Goal: Task Accomplishment & Management: Manage account settings

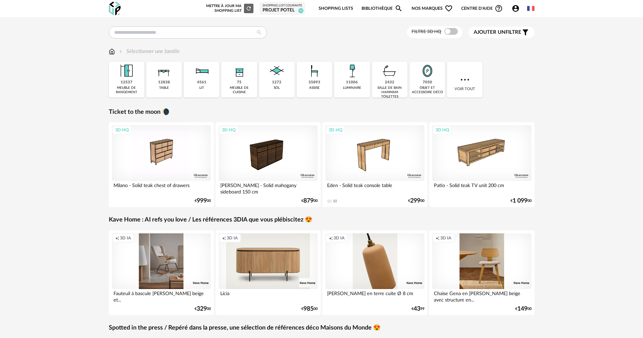
click at [283, 7] on div "Shopping List courante" at bounding box center [282, 6] width 40 height 4
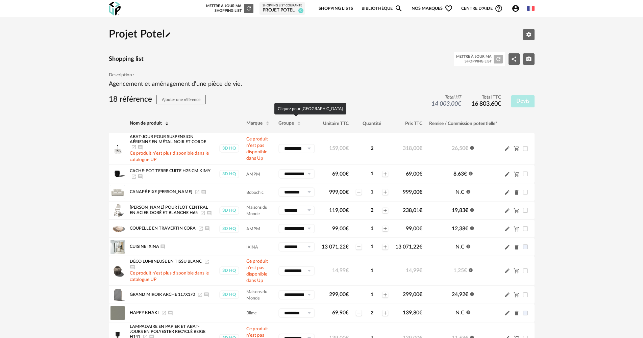
click at [285, 124] on span "Groupe" at bounding box center [286, 123] width 16 height 5
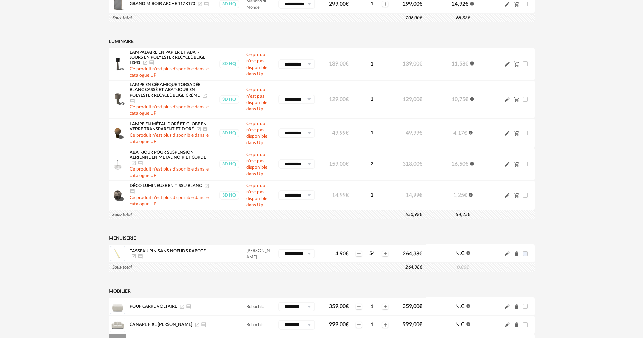
scroll to position [311, 0]
click at [192, 91] on span "Lampe en céramique torsadée blanc cassé et abat-jour en polyester recyclé beige…" at bounding box center [165, 90] width 71 height 15
click at [202, 98] on icon "Launch icon" at bounding box center [204, 96] width 5 height 5
click at [205, 97] on icon "Launch icon" at bounding box center [204, 96] width 5 height 5
click at [203, 131] on icon "Ajouter un commentaire" at bounding box center [204, 129] width 5 height 5
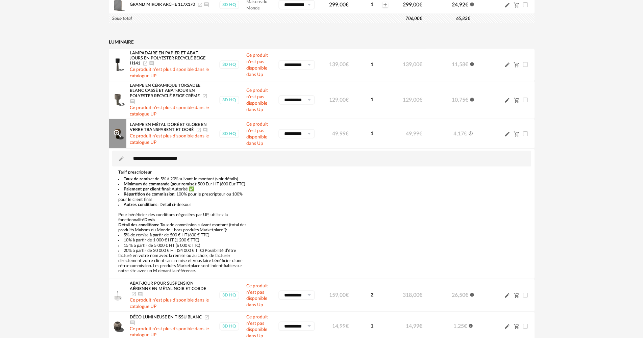
click at [197, 130] on icon "Launch icon" at bounding box center [199, 130] width 4 height 4
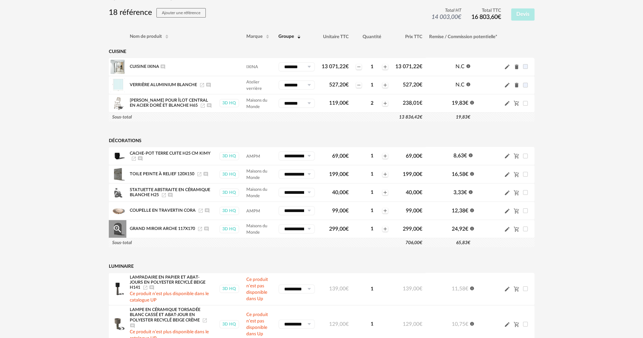
scroll to position [75, 0]
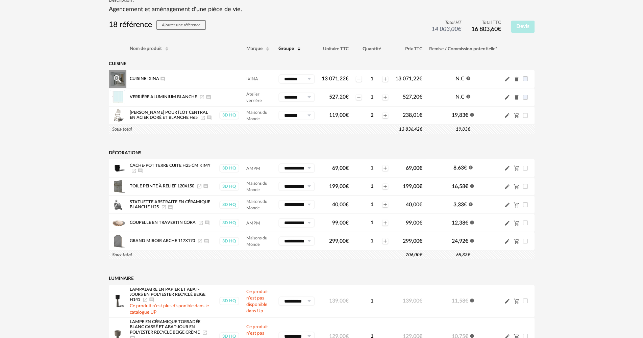
click at [509, 81] on icon "Pencil icon" at bounding box center [507, 79] width 6 height 6
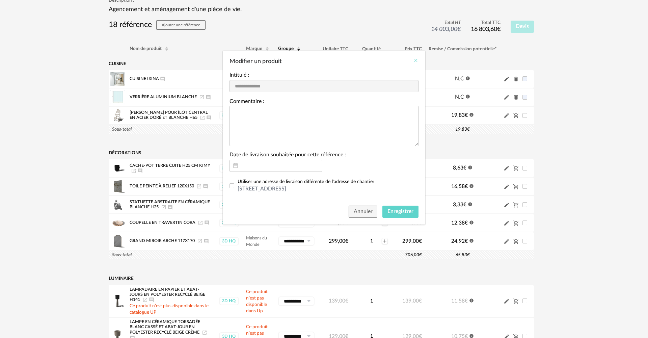
click at [414, 62] on icon "Close" at bounding box center [415, 60] width 5 height 5
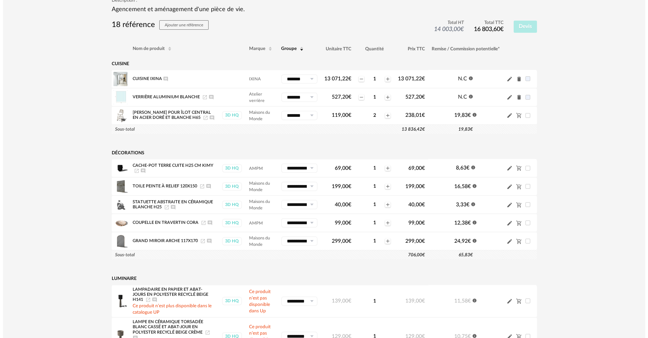
scroll to position [0, 0]
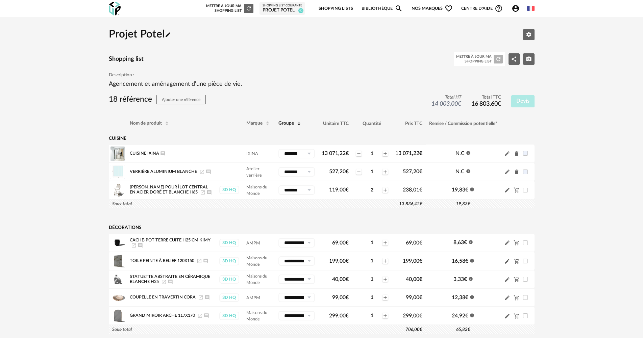
click at [513, 10] on icon "Account Circle icon" at bounding box center [515, 8] width 7 height 7
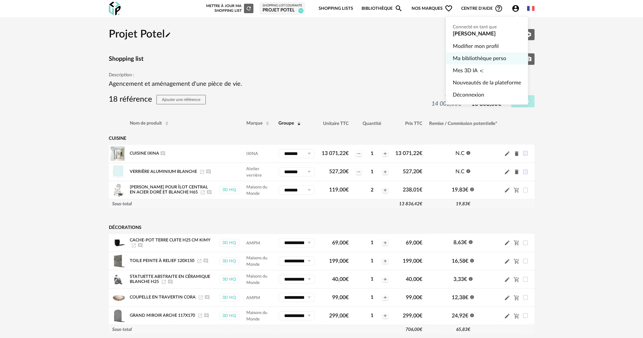
click at [490, 59] on link "Ma bibliothèque perso" at bounding box center [487, 58] width 68 height 12
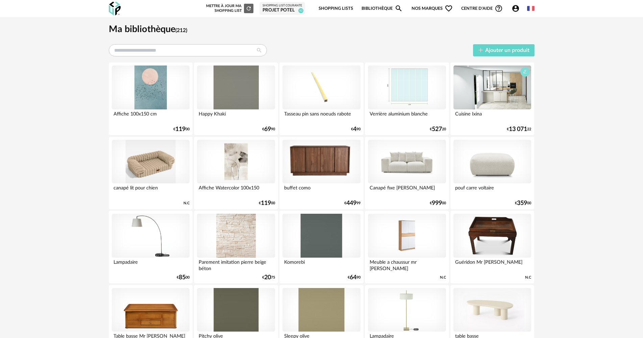
click at [525, 73] on icon "button" at bounding box center [525, 72] width 4 height 4
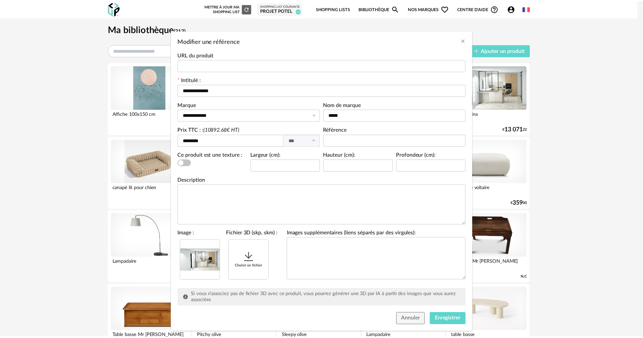
scroll to position [31, 0]
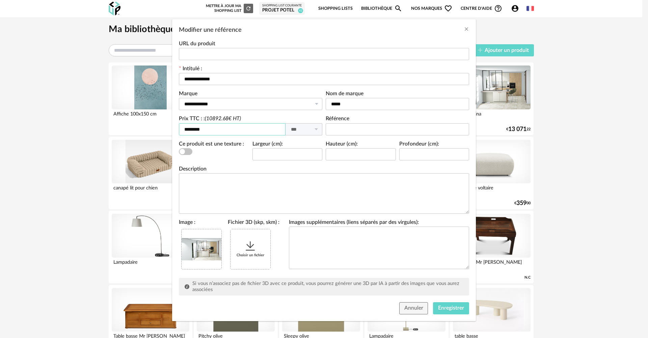
drag, startPoint x: 61, startPoint y: 131, endPoint x: 58, endPoint y: 131, distance: 3.7
click at [58, 131] on div "**********" at bounding box center [324, 169] width 648 height 338
type input "********"
click at [449, 311] on button "Enregistrer" at bounding box center [451, 308] width 36 height 12
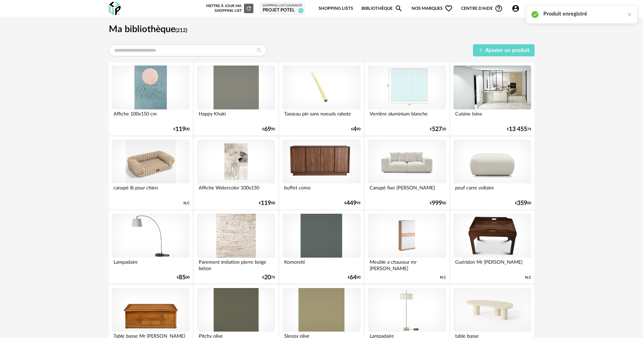
click at [284, 12] on div "Projet Potel" at bounding box center [282, 10] width 40 height 6
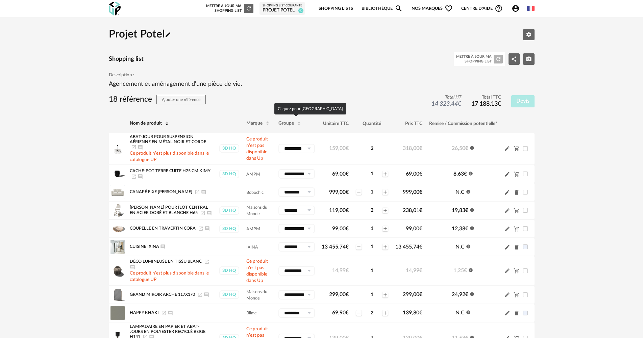
click at [288, 125] on span "Groupe" at bounding box center [286, 123] width 16 height 5
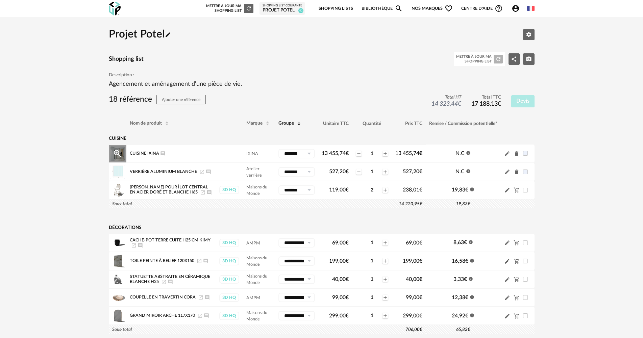
click at [164, 154] on icon "Ajouter un commentaire" at bounding box center [162, 153] width 4 height 4
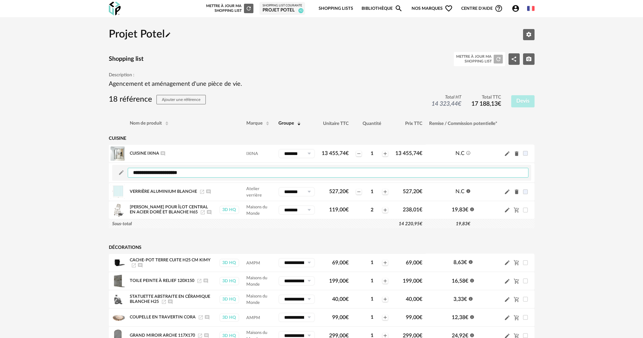
click at [162, 171] on textarea at bounding box center [328, 173] width 401 height 10
click at [433, 170] on textarea "**********" at bounding box center [328, 173] width 401 height 10
drag, startPoint x: 433, startPoint y: 170, endPoint x: 414, endPoint y: 171, distance: 19.3
click at [414, 171] on textarea "**********" at bounding box center [328, 173] width 401 height 10
click at [421, 172] on textarea "**********" at bounding box center [328, 173] width 401 height 10
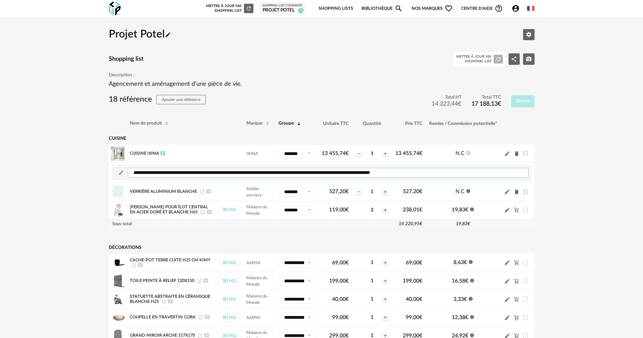
paste textarea "**********"
type textarea "**********"
click at [524, 33] on button "Editer les paramètres" at bounding box center [528, 34] width 11 height 11
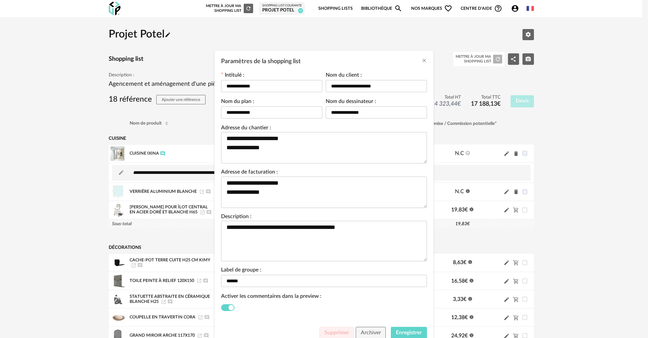
click at [421, 65] on div "Paramètres de la shopping list" at bounding box center [324, 60] width 220 height 18
click at [422, 63] on icon "Close" at bounding box center [424, 60] width 5 height 5
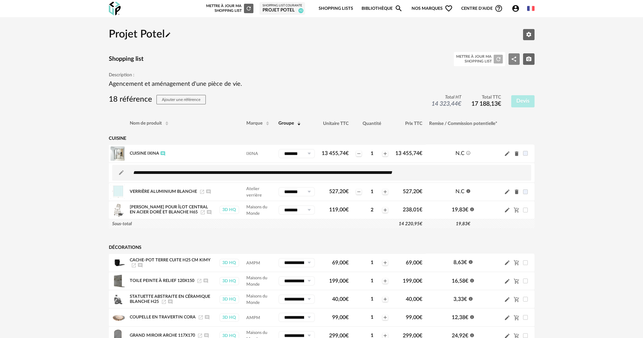
click at [516, 60] on icon "Share Variant icon" at bounding box center [514, 59] width 6 height 6
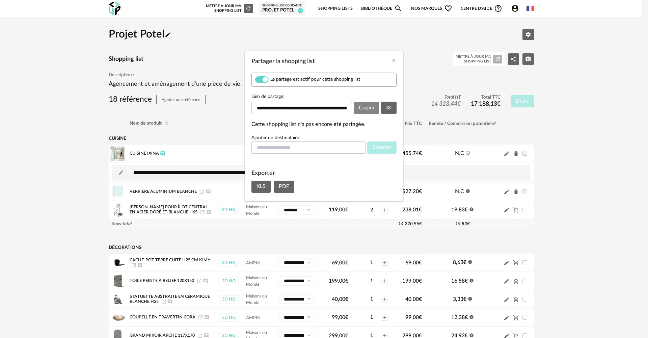
click at [377, 107] on button "Copier" at bounding box center [367, 108] width 26 height 12
click at [384, 106] on button "Partager la shopping list" at bounding box center [389, 108] width 16 height 12
click at [396, 59] on icon "Close" at bounding box center [393, 60] width 5 height 5
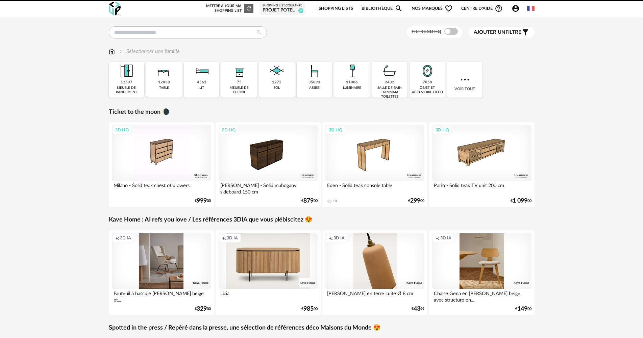
click at [284, 5] on div "Shopping List courante" at bounding box center [282, 6] width 40 height 4
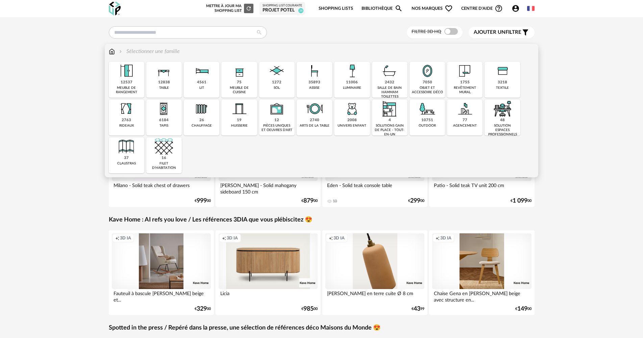
click at [349, 80] on div "11006" at bounding box center [352, 82] width 12 height 5
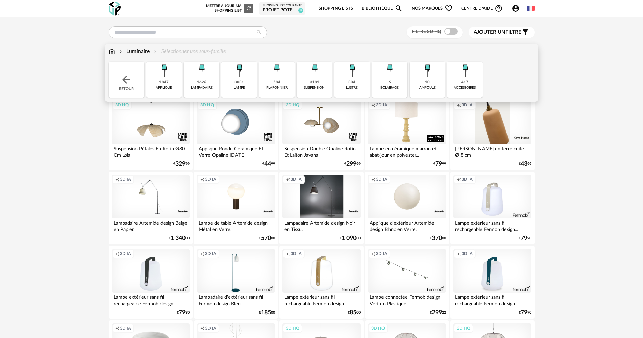
click at [210, 80] on div "1626 lampadaire" at bounding box center [201, 80] width 35 height 36
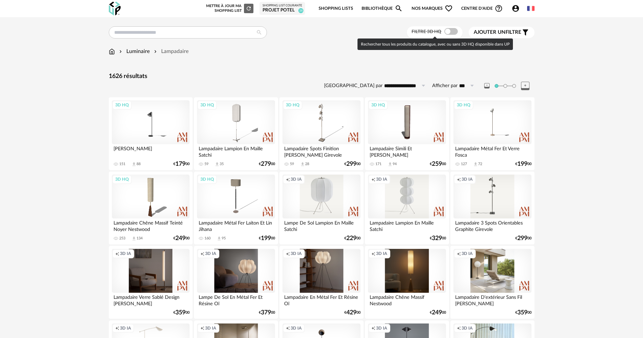
click at [449, 30] on span at bounding box center [451, 31] width 14 height 7
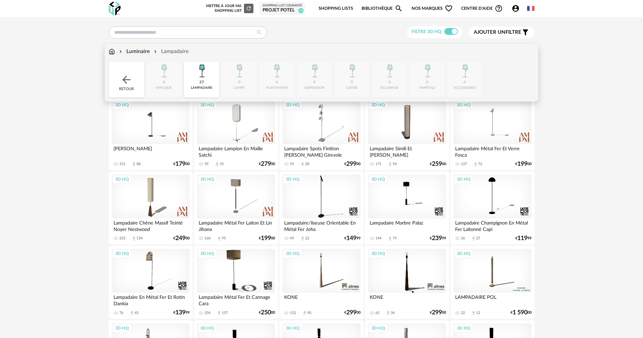
click at [146, 52] on div "Luminaire" at bounding box center [134, 52] width 32 height 8
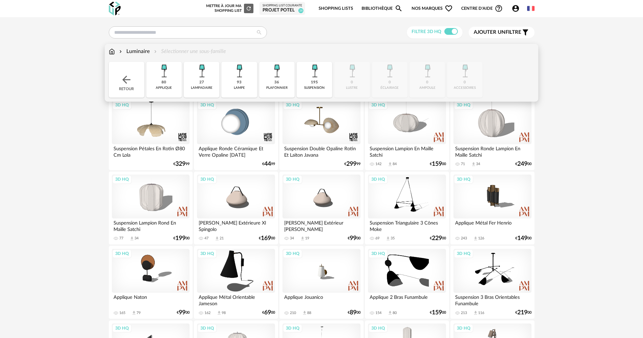
click at [307, 83] on div "195 suspension" at bounding box center [313, 80] width 35 height 36
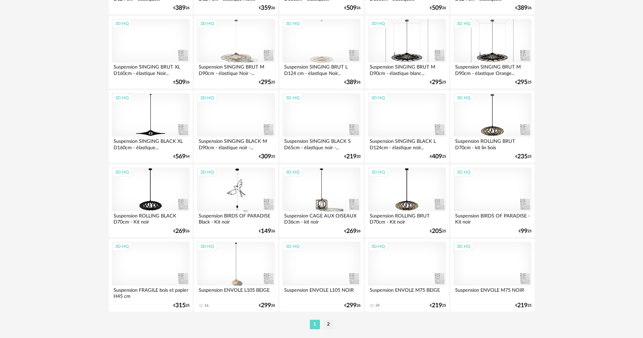
scroll to position [1290, 0]
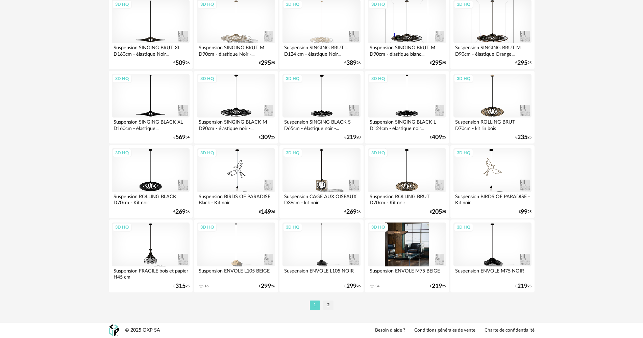
click at [433, 234] on div "3D HQ" at bounding box center [407, 245] width 78 height 44
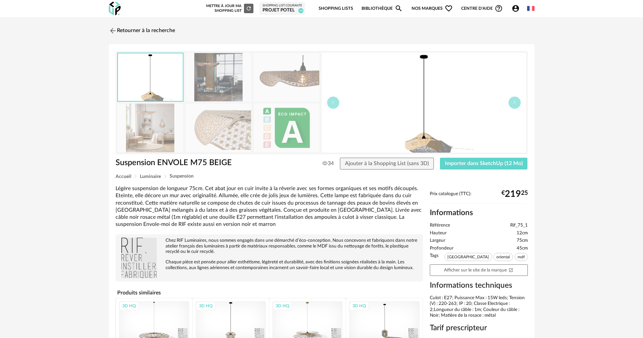
click at [207, 113] on img at bounding box center [218, 128] width 66 height 48
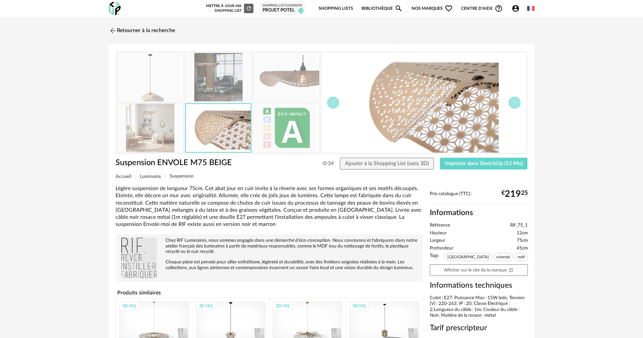
click at [308, 83] on img at bounding box center [287, 77] width 66 height 48
